Goal: Task Accomplishment & Management: Manage account settings

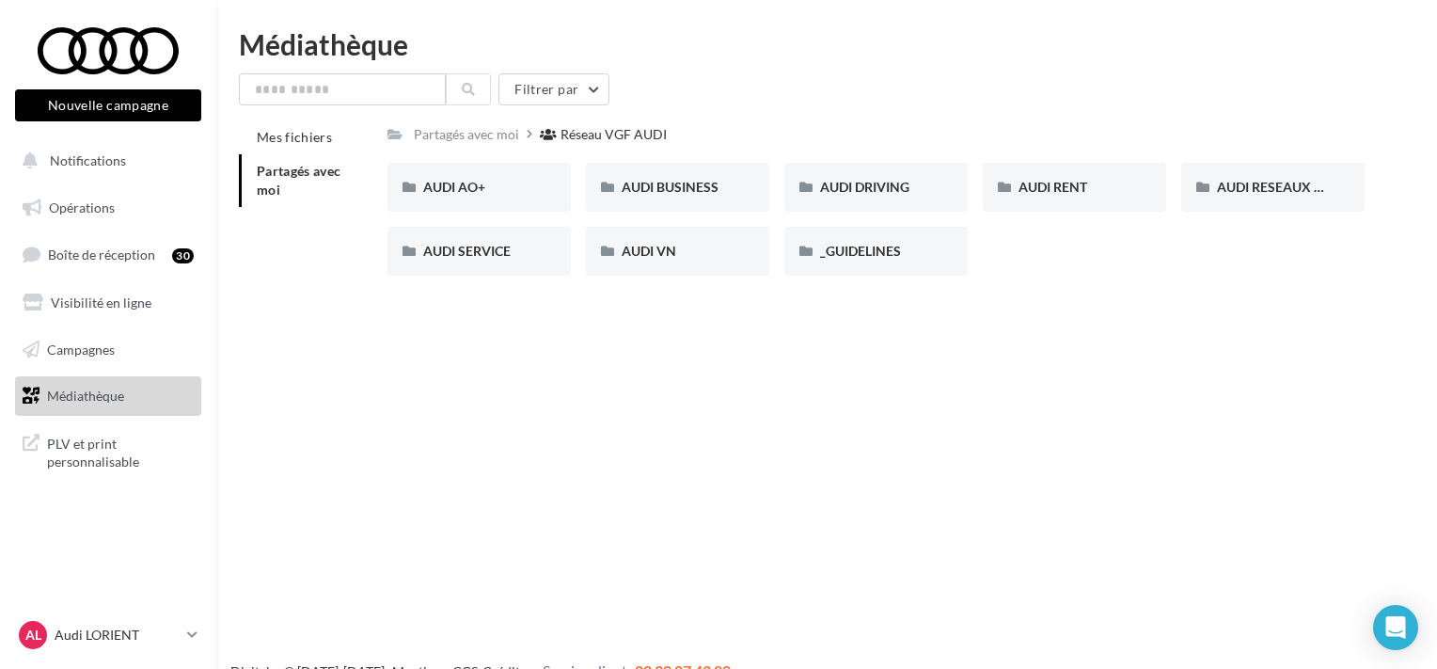
click at [83, 631] on p "Audi LORIENT" at bounding box center [117, 634] width 125 height 19
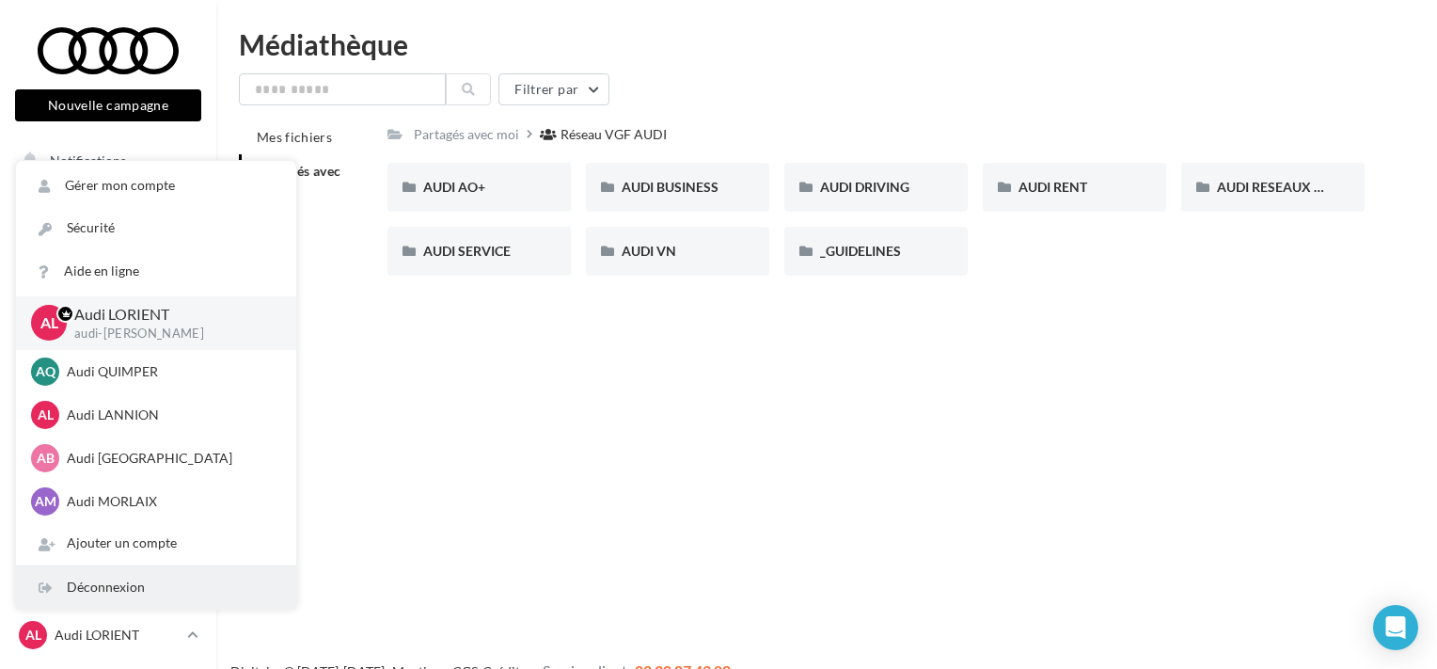
click at [96, 593] on div "Déconnexion" at bounding box center [156, 587] width 280 height 42
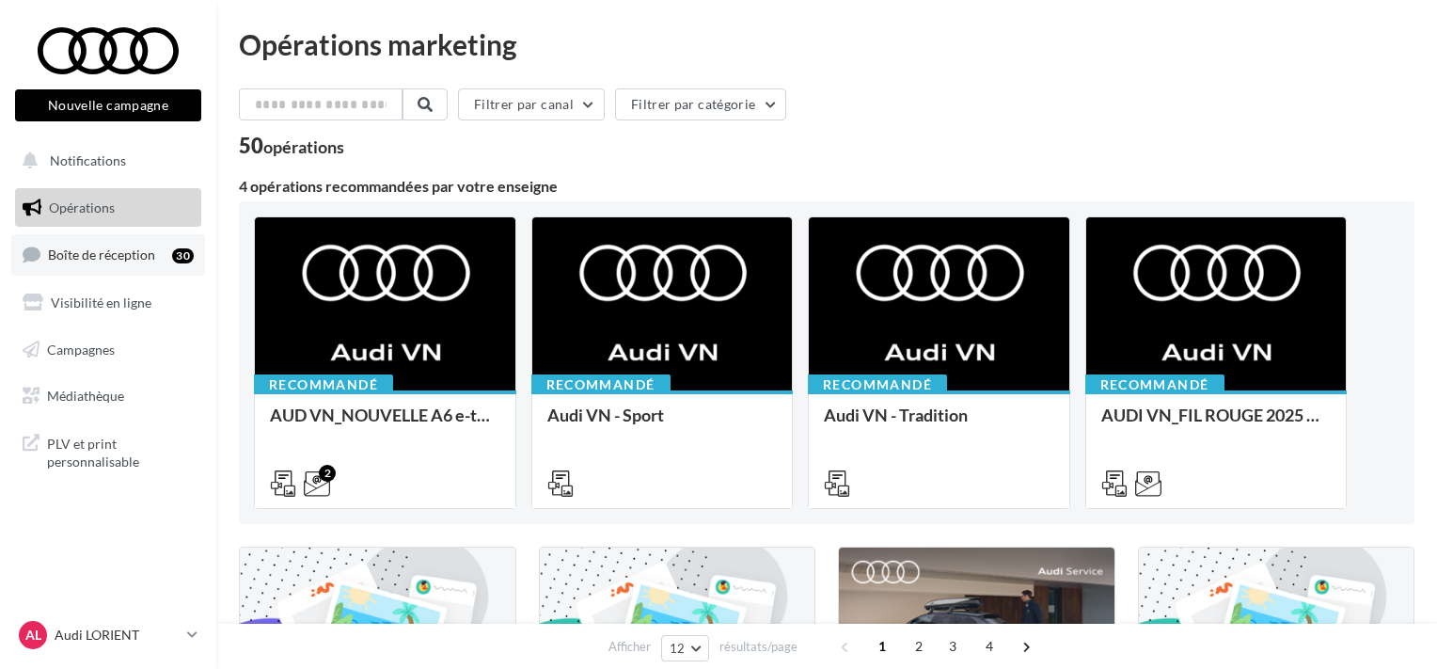
click at [122, 266] on link "Boîte de réception 30" at bounding box center [108, 254] width 194 height 40
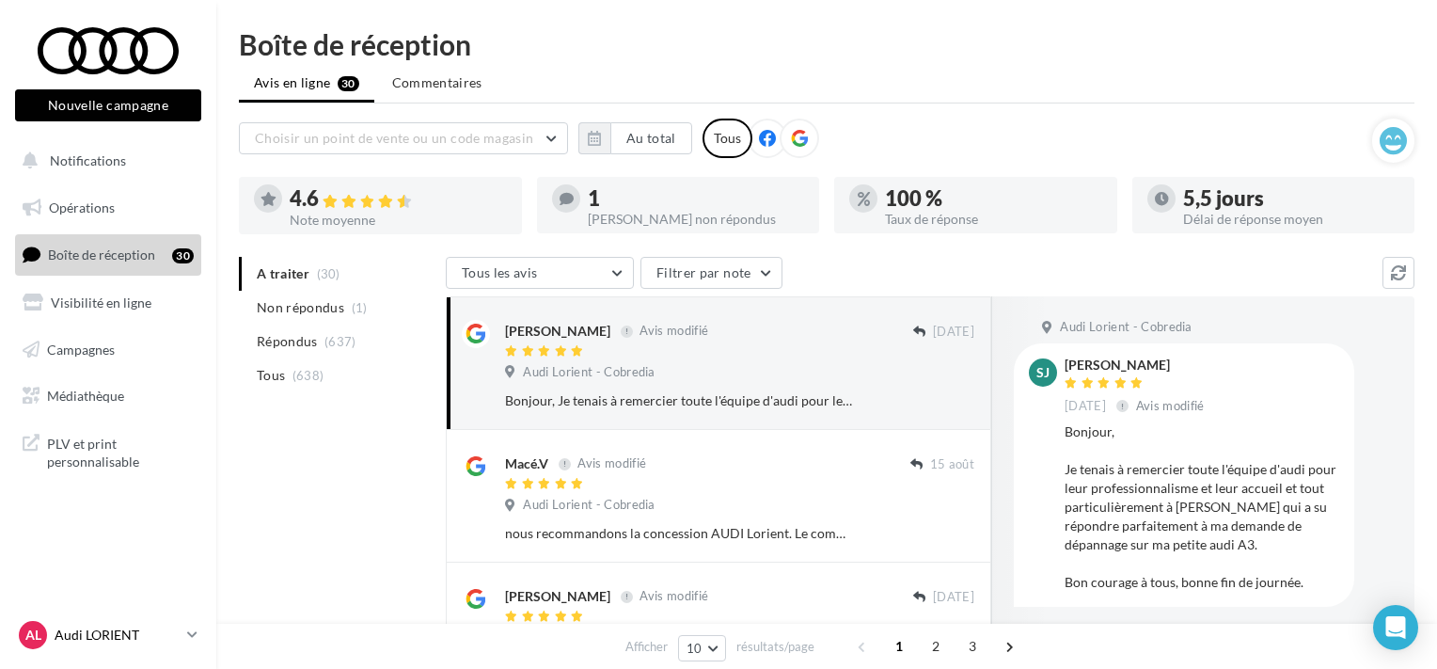
click at [105, 639] on p "Audi LORIENT" at bounding box center [117, 634] width 125 height 19
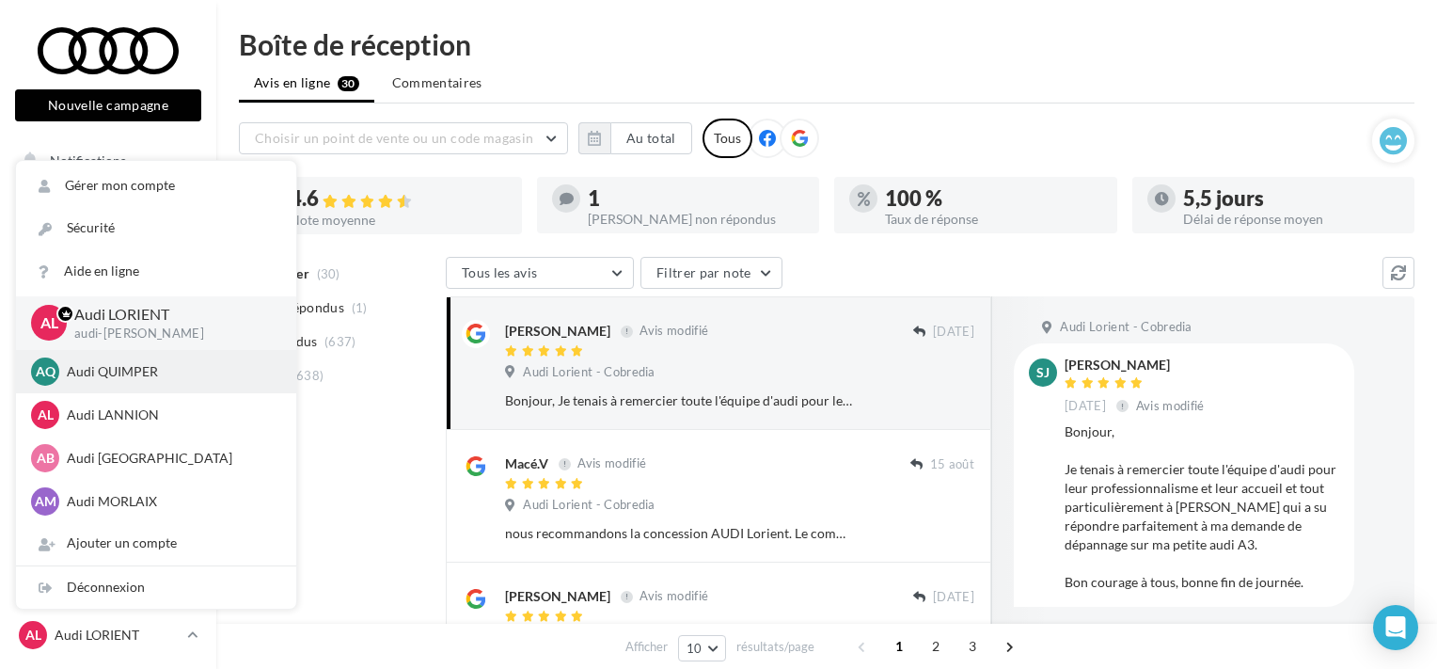
click at [130, 374] on p "Audi QUIMPER" at bounding box center [170, 371] width 207 height 19
